Goal: Task Accomplishment & Management: Complete application form

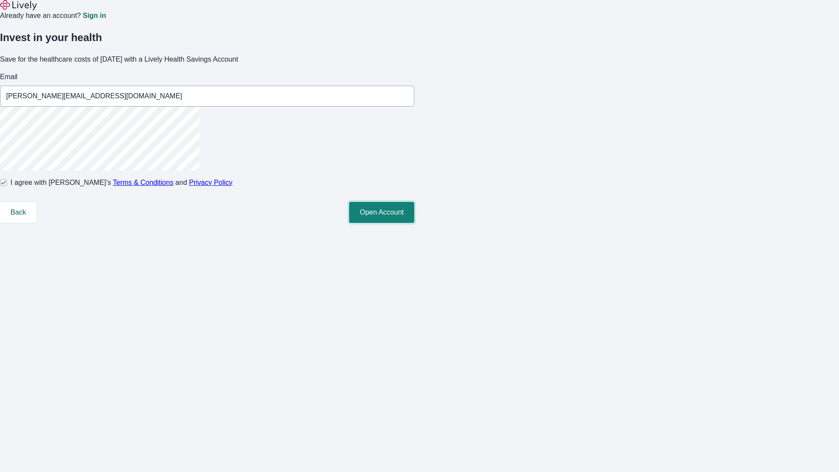
click at [414, 223] on button "Open Account" at bounding box center [381, 212] width 65 height 21
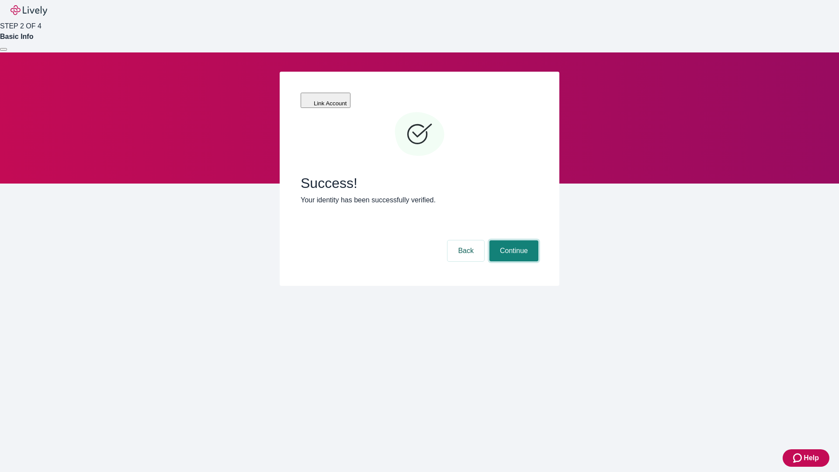
click at [513, 240] on button "Continue" at bounding box center [513, 250] width 49 height 21
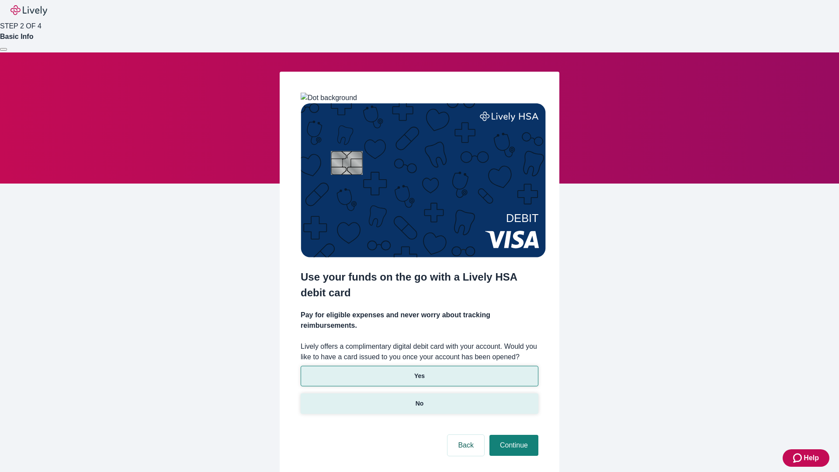
click at [419, 399] on p "No" at bounding box center [420, 403] width 8 height 9
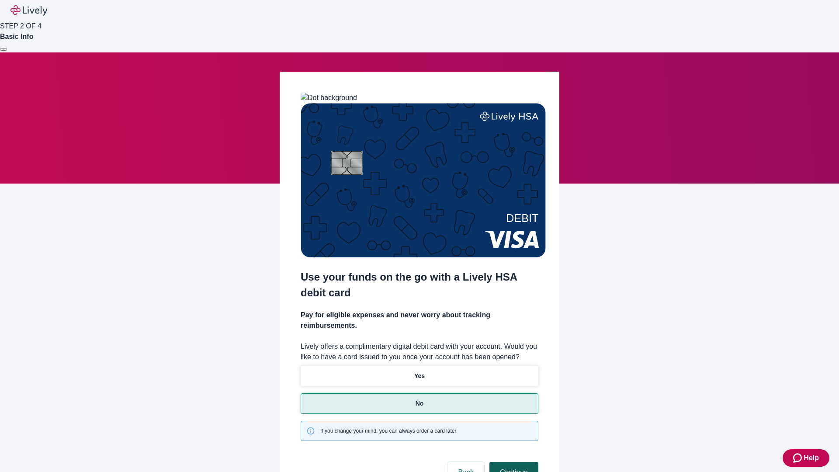
click at [513, 462] on button "Continue" at bounding box center [513, 472] width 49 height 21
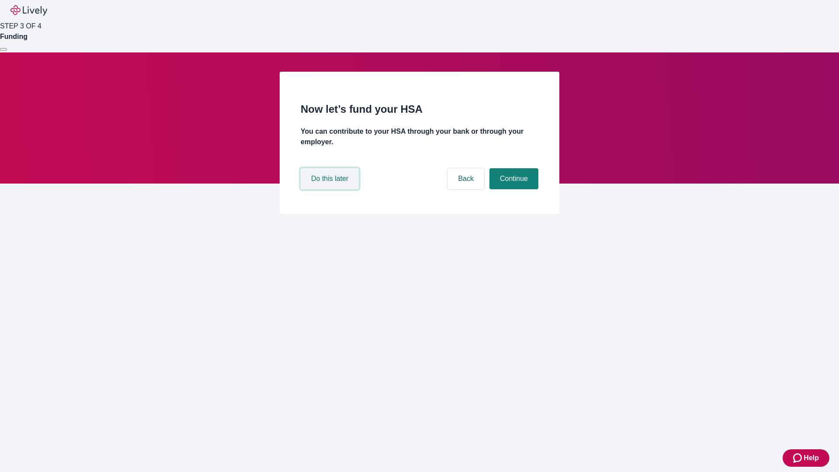
click at [331, 189] on button "Do this later" at bounding box center [330, 178] width 58 height 21
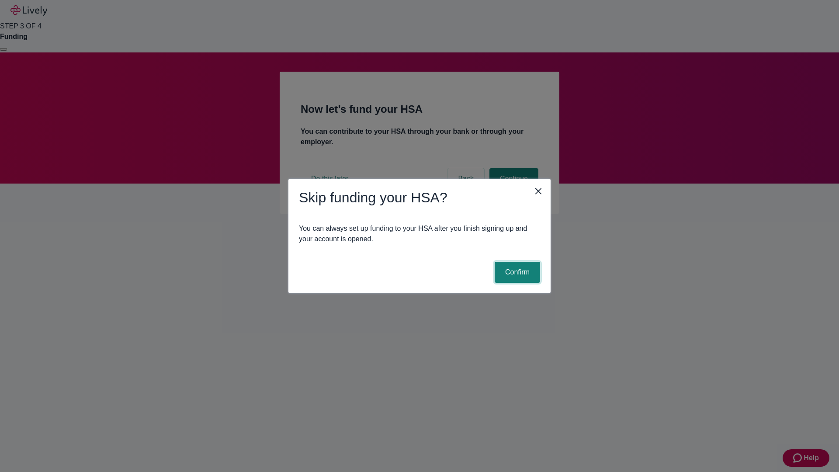
click at [516, 272] on button "Confirm" at bounding box center [517, 272] width 45 height 21
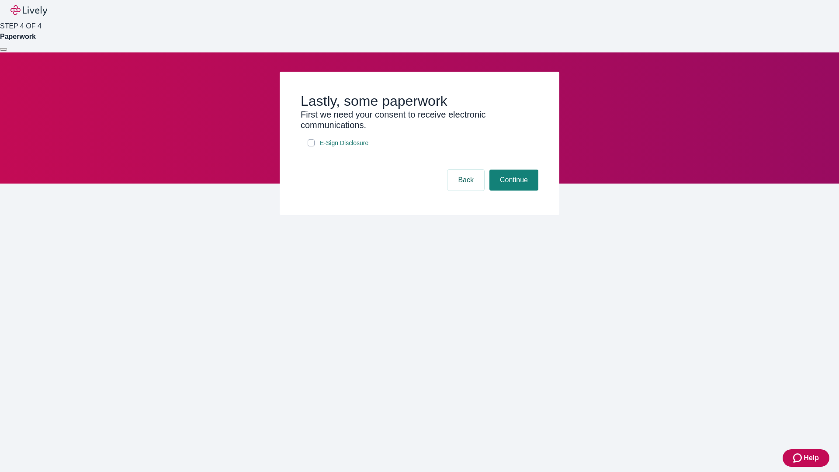
click at [311, 146] on input "E-Sign Disclosure" at bounding box center [311, 142] width 7 height 7
checkbox input "true"
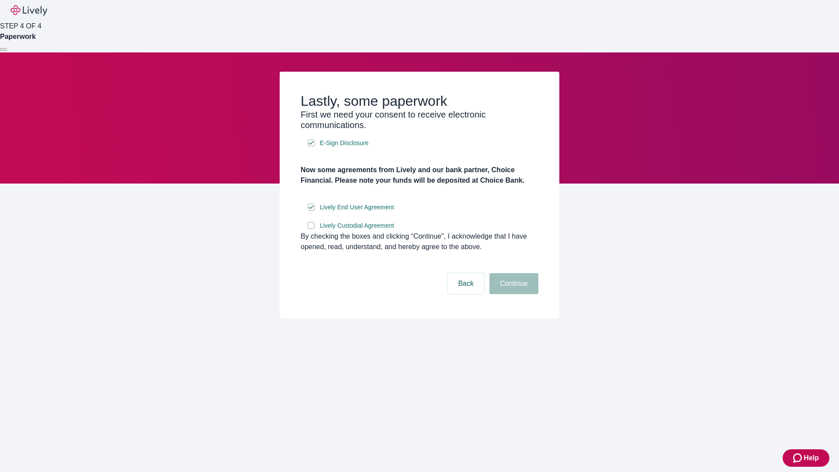
click at [311, 229] on input "Lively Custodial Agreement" at bounding box center [311, 225] width 7 height 7
checkbox input "true"
click at [513, 294] on button "Continue" at bounding box center [513, 283] width 49 height 21
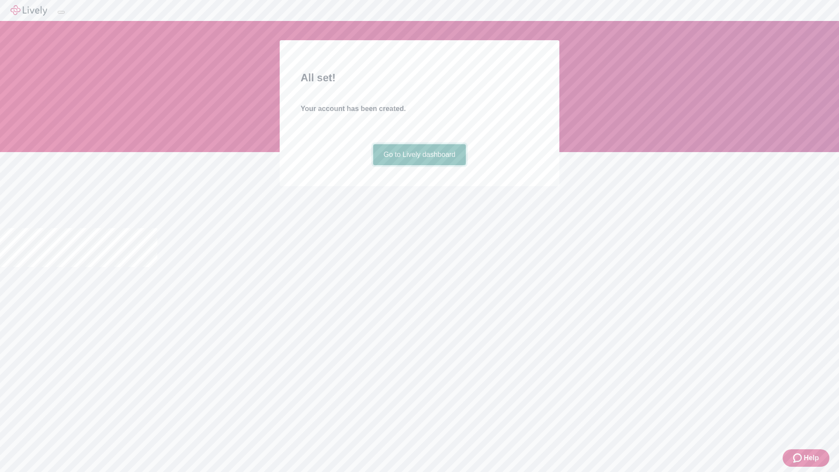
click at [419, 165] on link "Go to Lively dashboard" at bounding box center [419, 154] width 93 height 21
